Goal: Check status: Check status

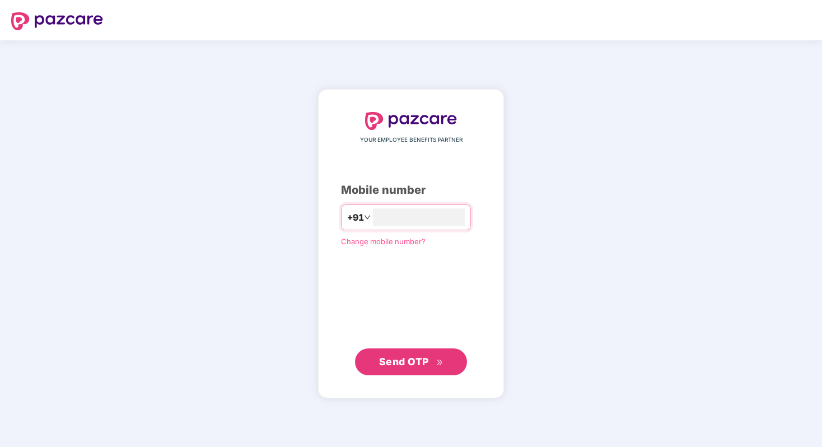
type input "**********"
click at [427, 357] on span "Send OTP" at bounding box center [404, 361] width 50 height 12
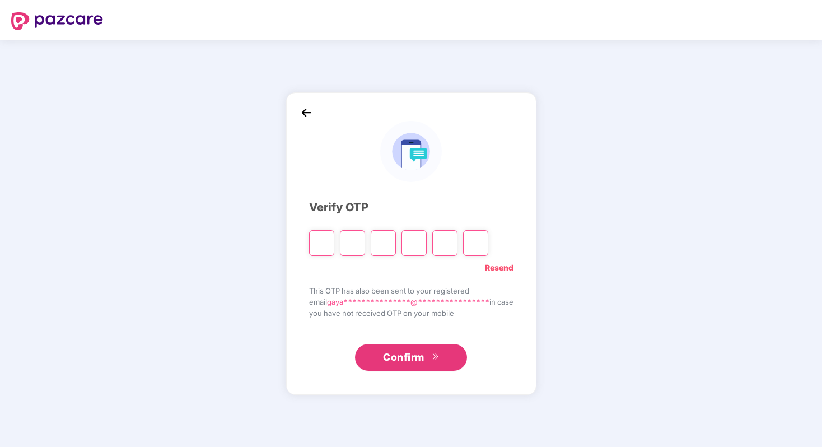
type input "*"
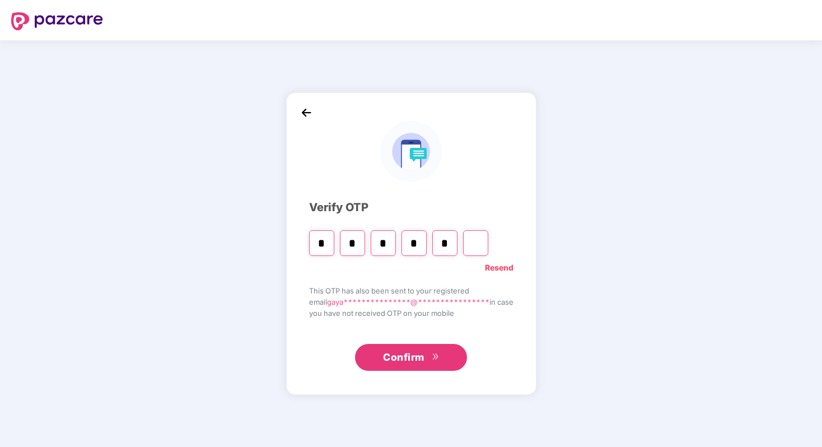
type input "*"
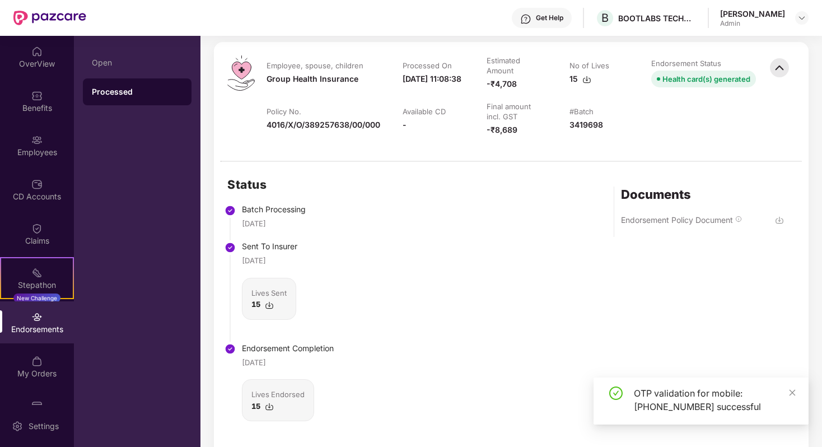
scroll to position [535, 0]
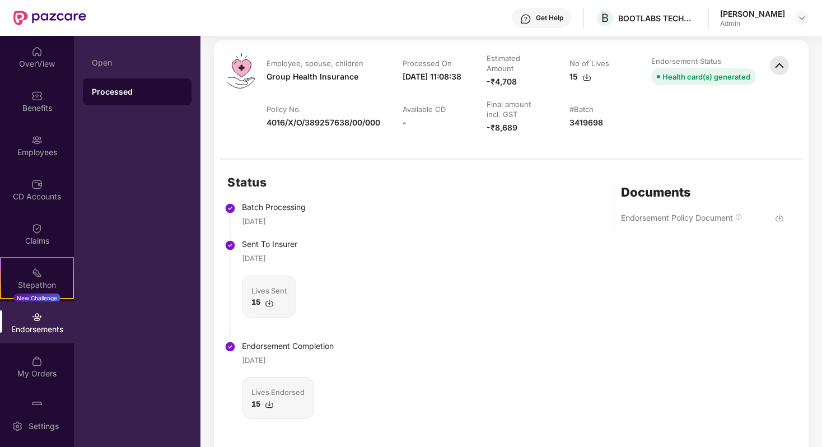
click at [270, 303] on img at bounding box center [269, 302] width 9 height 9
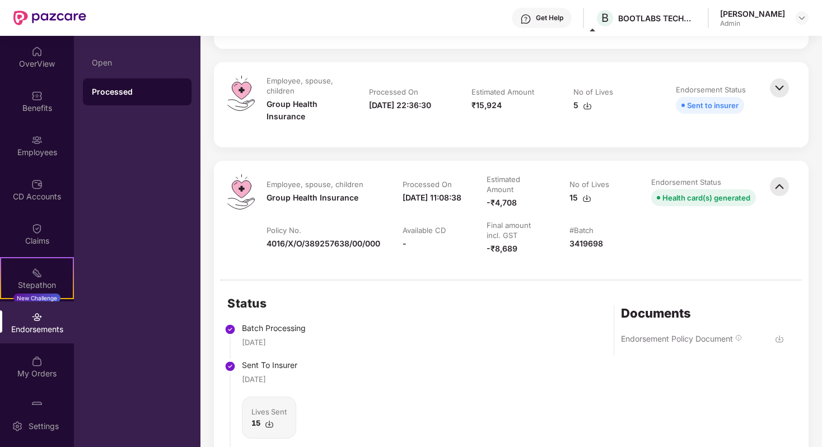
scroll to position [414, 0]
click at [584, 198] on img at bounding box center [586, 198] width 9 height 9
click at [40, 191] on div "CD Accounts" at bounding box center [37, 196] width 74 height 11
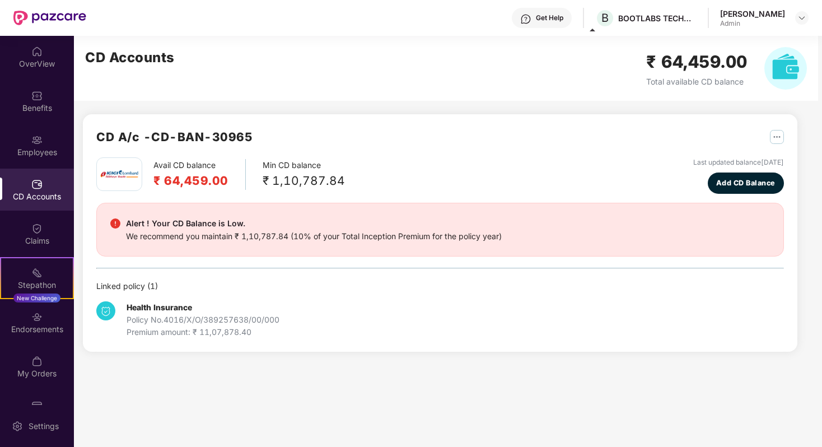
scroll to position [0, 0]
click at [18, 147] on div "Employees" at bounding box center [37, 152] width 74 height 11
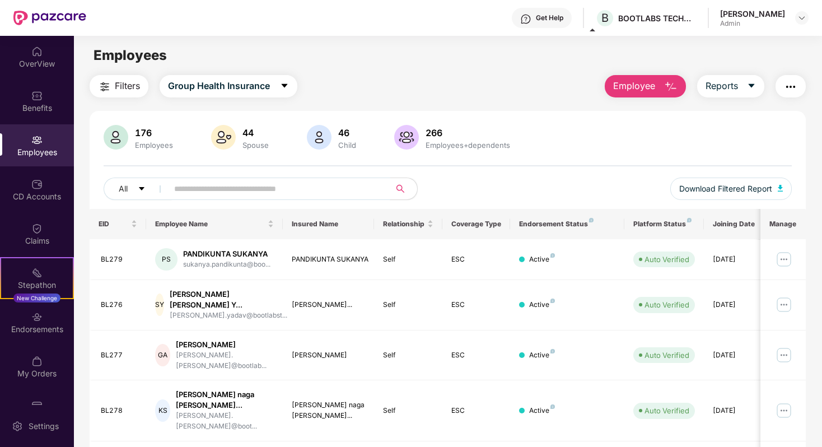
click at [213, 193] on input "text" at bounding box center [274, 188] width 201 height 17
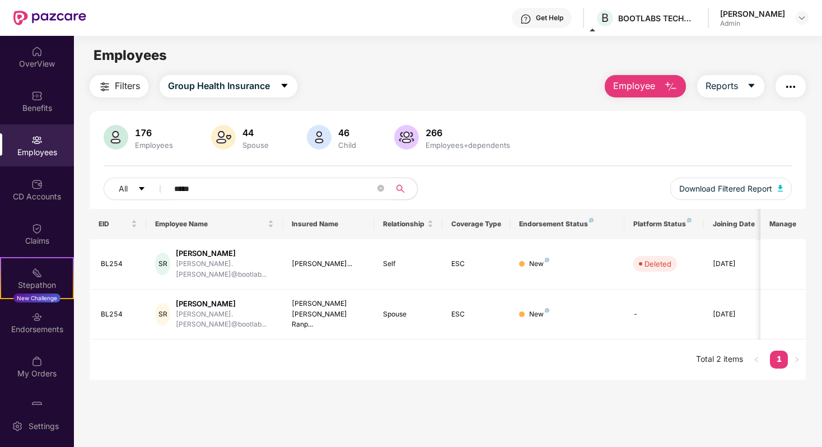
type input "*****"
